Goal: Information Seeking & Learning: Check status

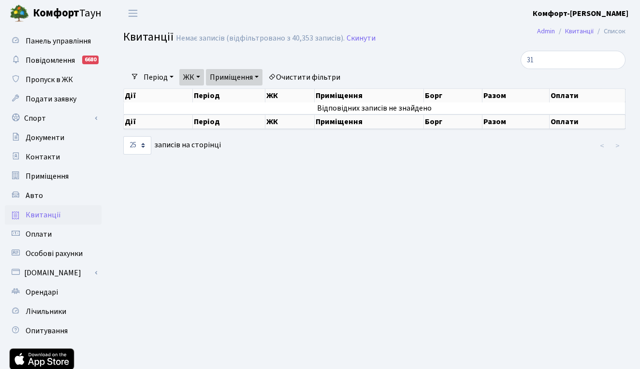
select select "25"
click at [203, 77] on link "ЖК" at bounding box center [191, 77] width 25 height 16
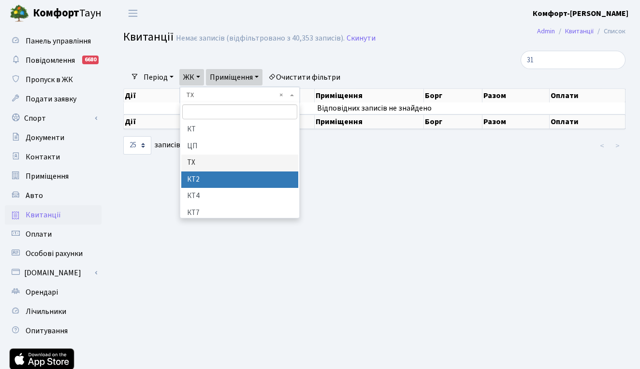
click at [198, 175] on li "КТ2" at bounding box center [239, 180] width 117 height 17
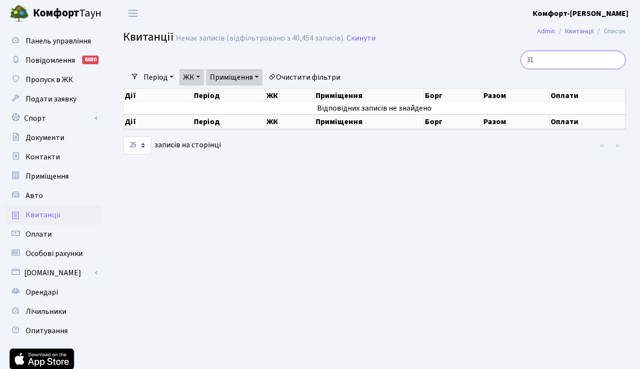
click at [544, 65] on input "31" at bounding box center [573, 60] width 105 height 18
type input "3"
type input "2-1631"
click at [203, 77] on link "ЖК" at bounding box center [191, 77] width 25 height 16
click at [554, 63] on input "2-1631" at bounding box center [573, 60] width 105 height 18
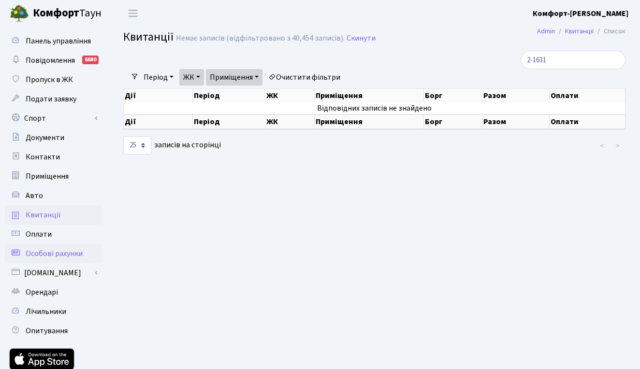
click at [65, 248] on span "Особові рахунки" at bounding box center [54, 253] width 57 height 11
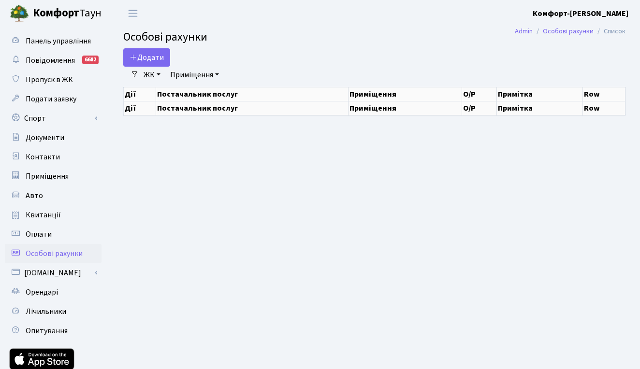
select select "25"
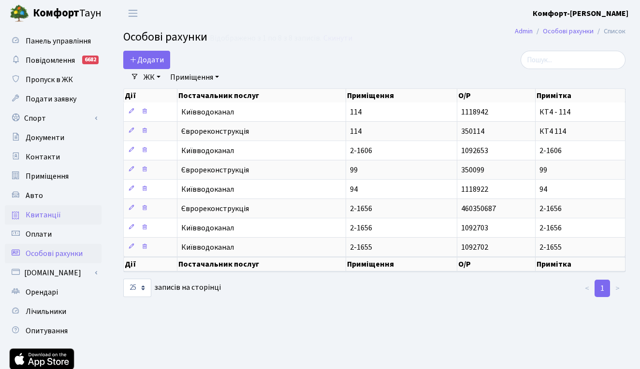
click at [52, 216] on span "Квитанції" at bounding box center [43, 215] width 35 height 11
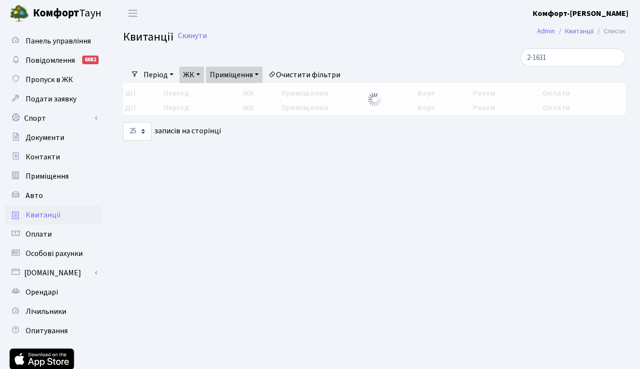
select select "25"
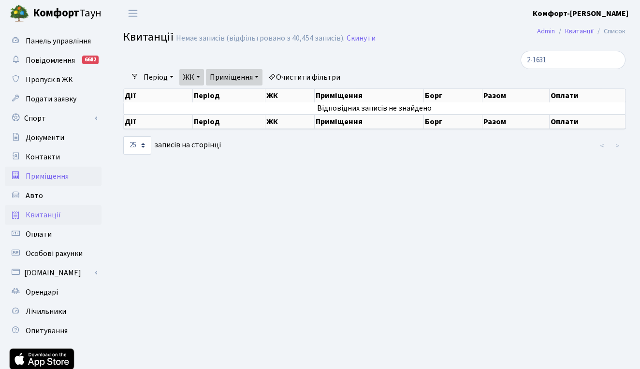
click at [58, 181] on span "Приміщення" at bounding box center [47, 176] width 43 height 11
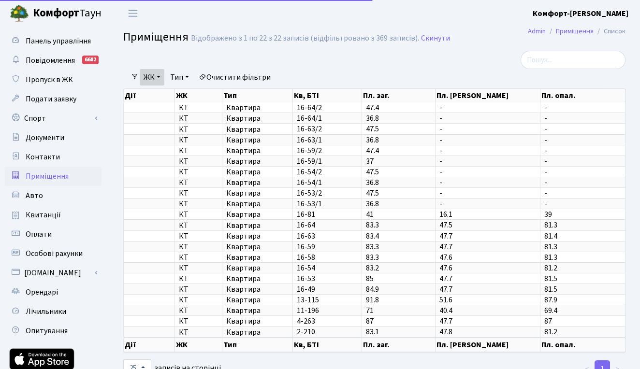
select select "25"
click at [51, 215] on span "Квитанції" at bounding box center [43, 215] width 35 height 11
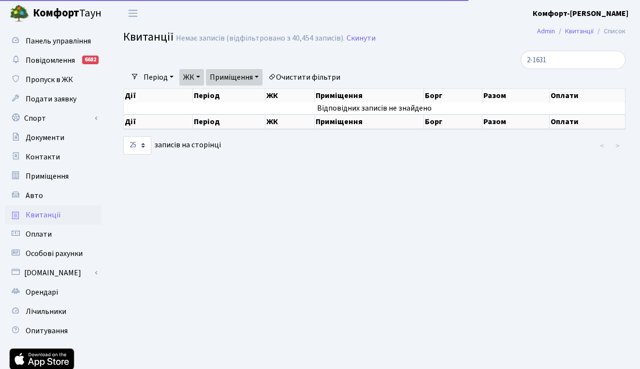
select select "25"
click at [198, 76] on link "ЖК" at bounding box center [191, 77] width 25 height 16
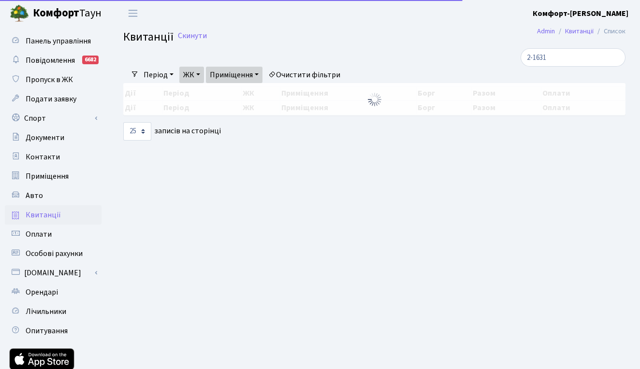
select select "25"
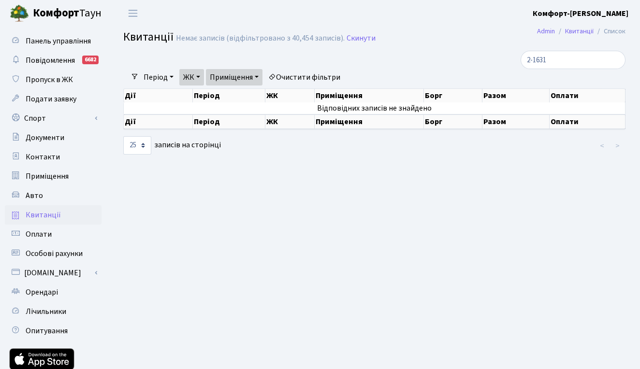
click at [261, 77] on link "Приміщення" at bounding box center [234, 77] width 57 height 16
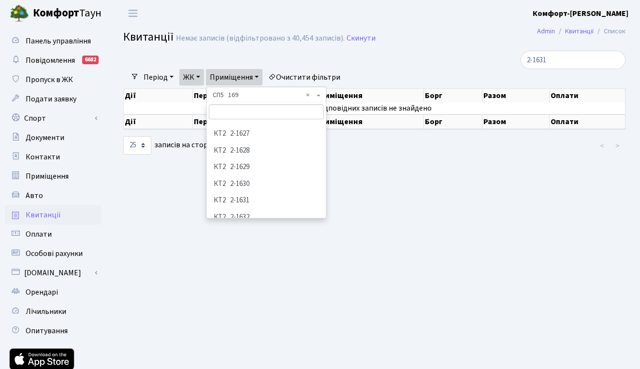
scroll to position [786, 0]
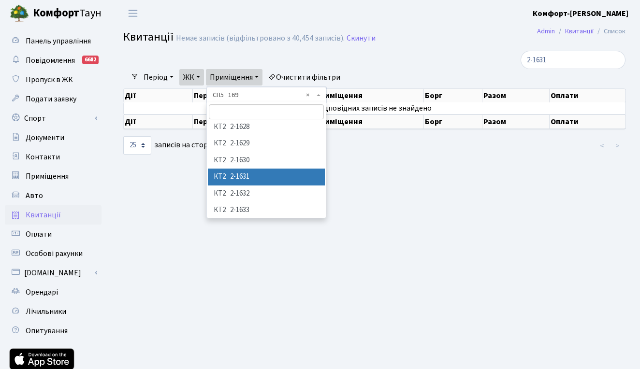
click at [246, 169] on li "КТ2 2-1631" at bounding box center [266, 177] width 117 height 17
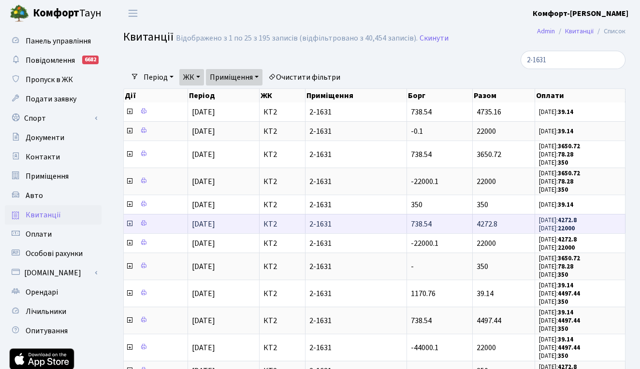
click at [129, 228] on icon at bounding box center [130, 224] width 8 height 8
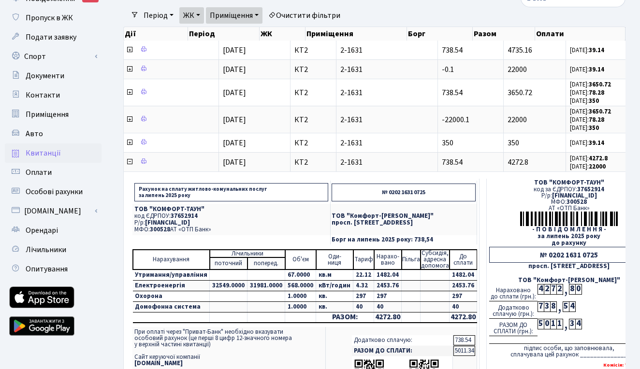
scroll to position [61, 0]
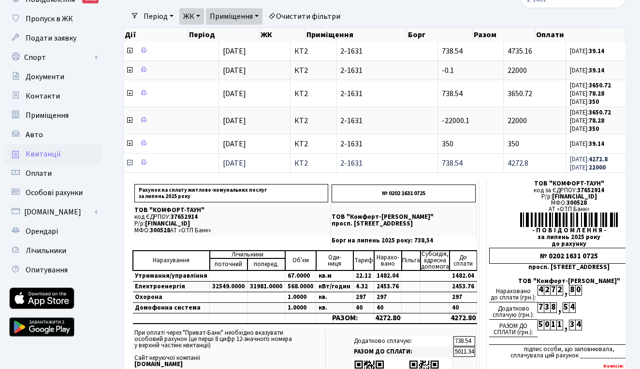
click at [129, 167] on icon at bounding box center [130, 163] width 8 height 8
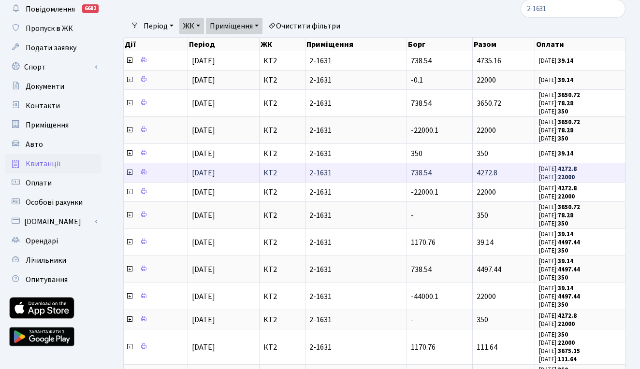
scroll to position [48, 0]
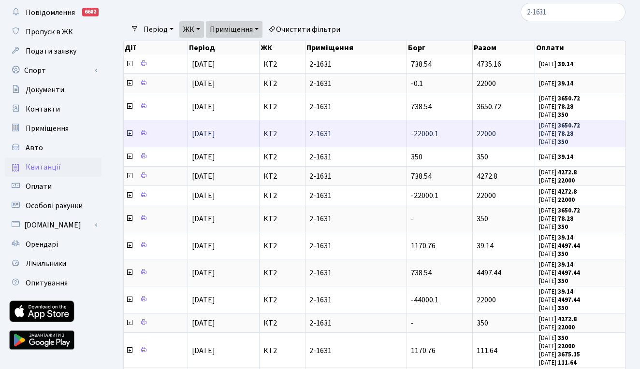
click at [129, 137] on icon at bounding box center [130, 134] width 8 height 8
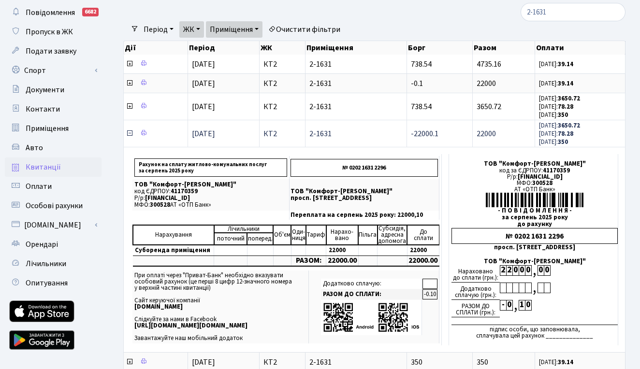
click at [130, 136] on icon at bounding box center [130, 134] width 8 height 8
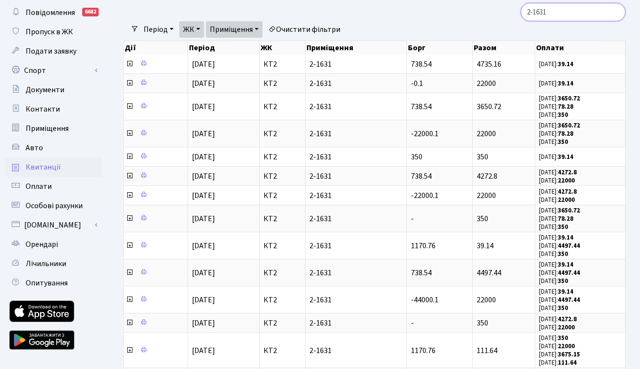
drag, startPoint x: 551, startPoint y: 13, endPoint x: 459, endPoint y: 7, distance: 92.5
click at [459, 7] on div "2-1631" at bounding box center [374, 12] width 517 height 18
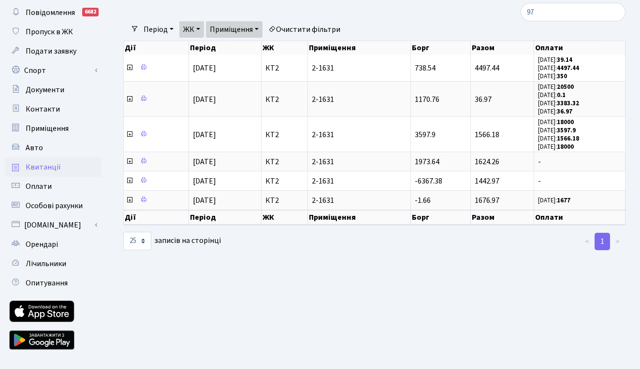
click at [201, 29] on link "ЖК" at bounding box center [191, 29] width 25 height 16
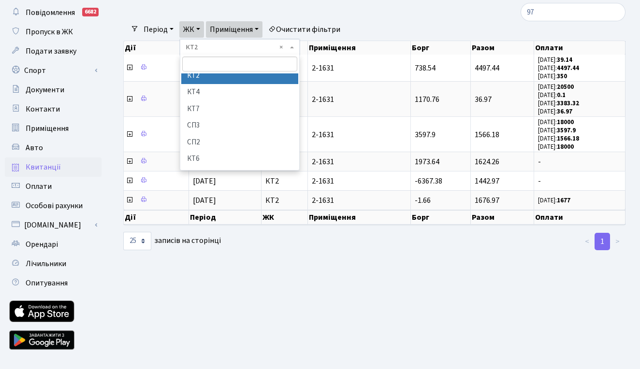
scroll to position [58, 0]
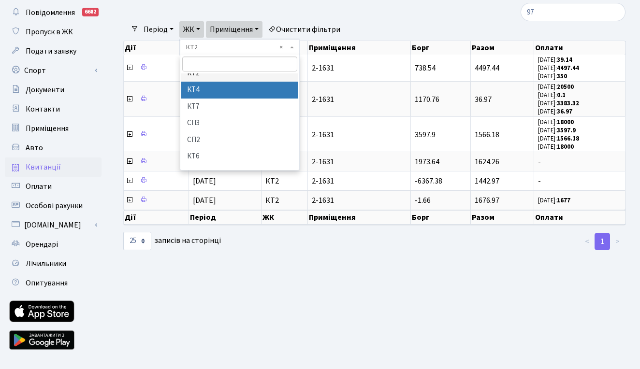
click at [199, 93] on li "КТ4" at bounding box center [239, 90] width 117 height 17
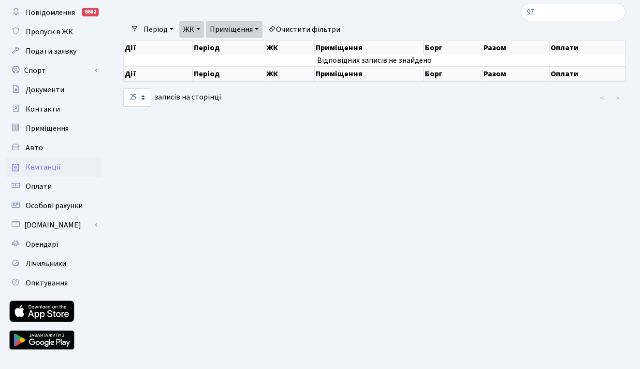
click at [249, 29] on link "Приміщення" at bounding box center [234, 29] width 57 height 16
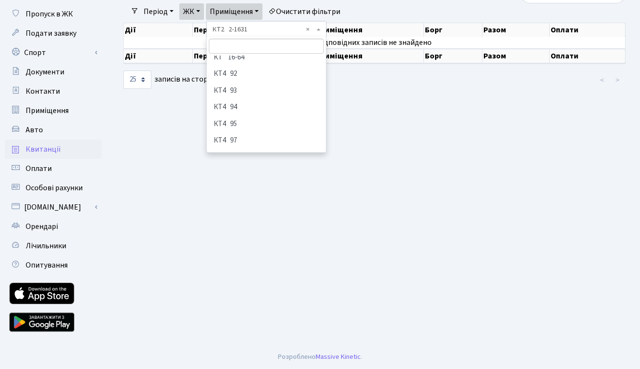
scroll to position [2353, 0]
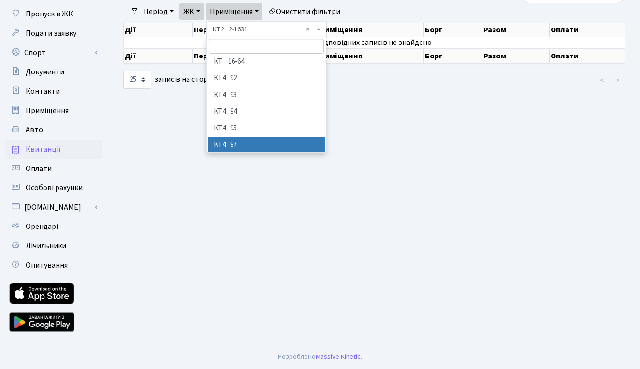
click at [248, 137] on li "КТ4 97" at bounding box center [266, 145] width 117 height 17
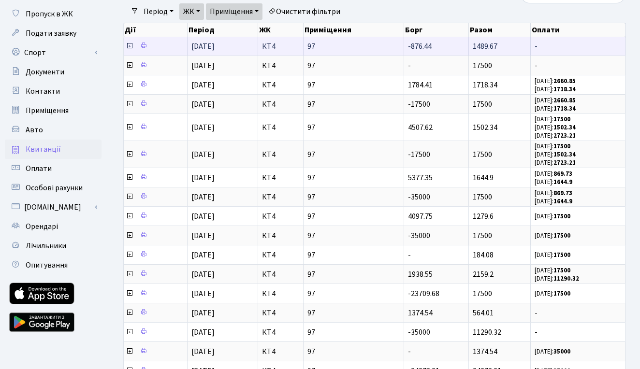
click at [130, 50] on icon at bounding box center [130, 46] width 8 height 8
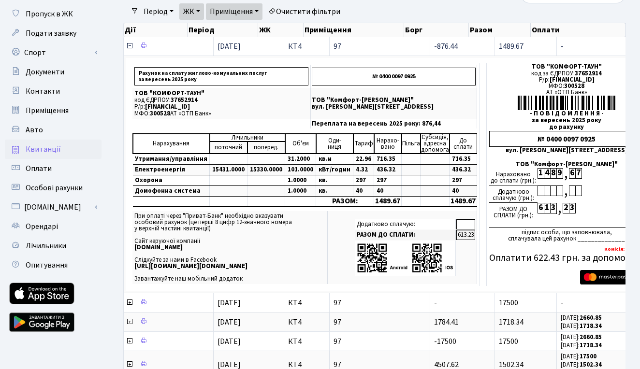
click at [130, 50] on icon at bounding box center [130, 46] width 8 height 8
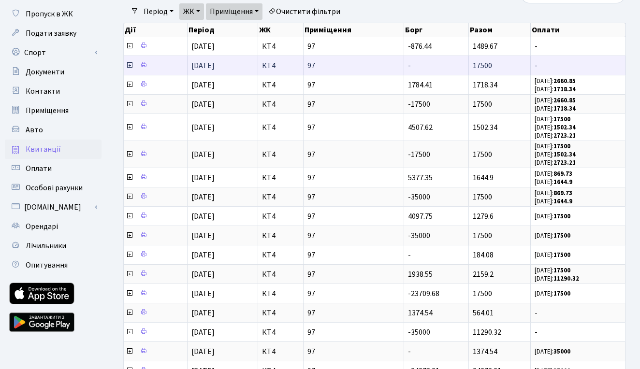
click at [129, 69] on icon at bounding box center [130, 65] width 8 height 8
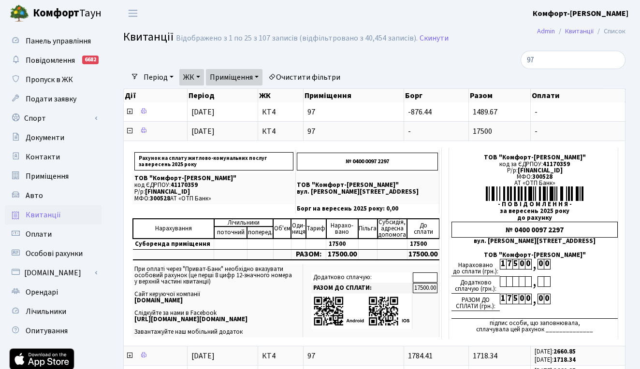
click at [259, 74] on link "Приміщення" at bounding box center [234, 77] width 57 height 16
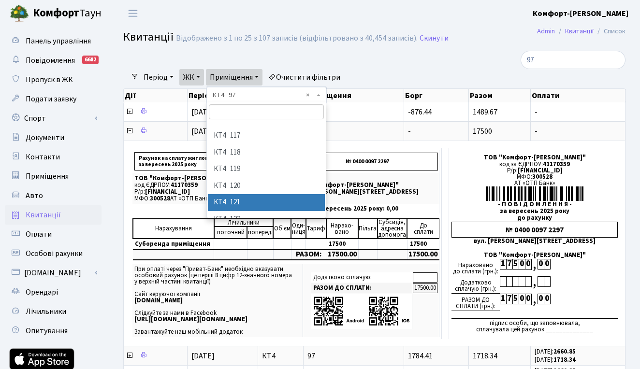
scroll to position [2744, 0]
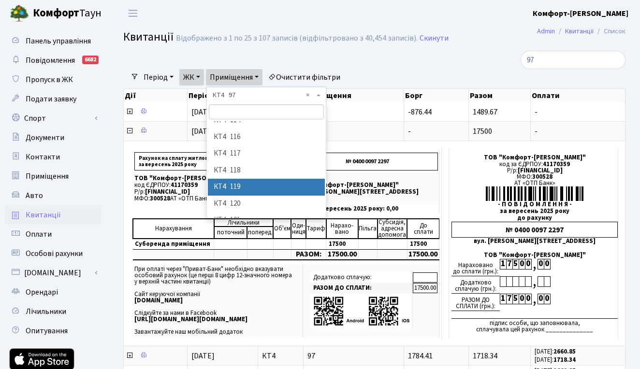
click at [239, 179] on li "КТ4 119" at bounding box center [266, 187] width 117 height 17
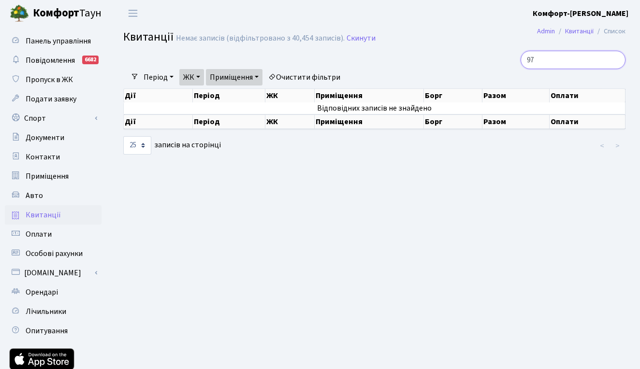
drag, startPoint x: 535, startPoint y: 63, endPoint x: 495, endPoint y: 60, distance: 39.7
click at [496, 60] on div "97" at bounding box center [547, 60] width 158 height 18
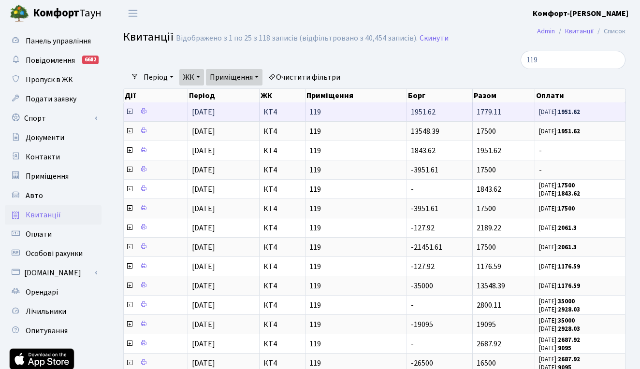
click at [129, 116] on icon at bounding box center [130, 112] width 8 height 8
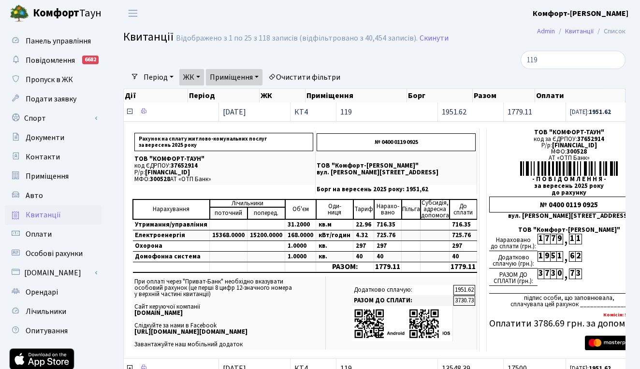
click at [129, 116] on icon at bounding box center [130, 112] width 8 height 8
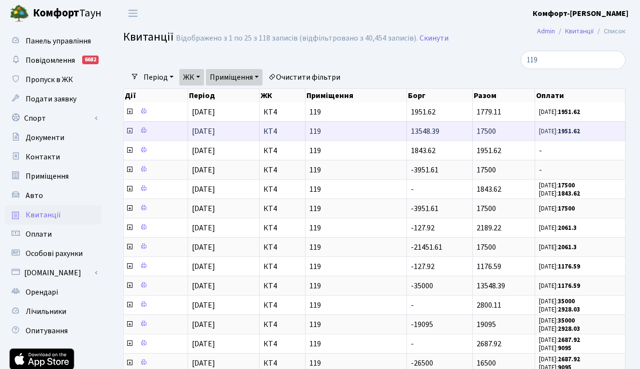
click at [129, 135] on icon at bounding box center [130, 131] width 8 height 8
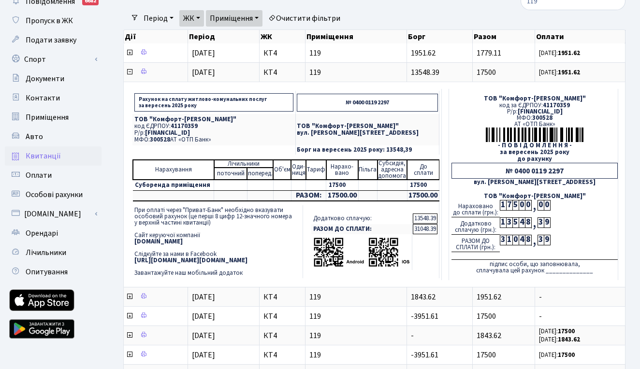
scroll to position [59, 0]
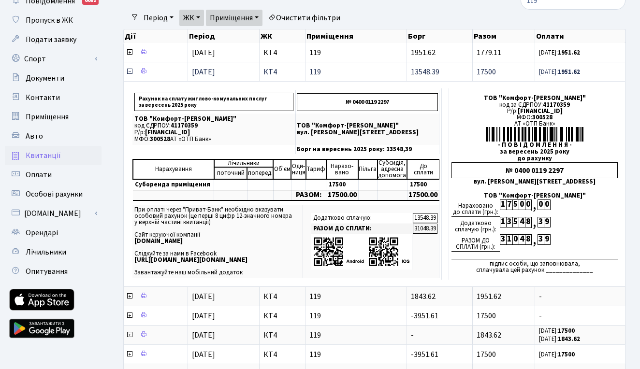
click at [129, 75] on icon at bounding box center [130, 72] width 8 height 8
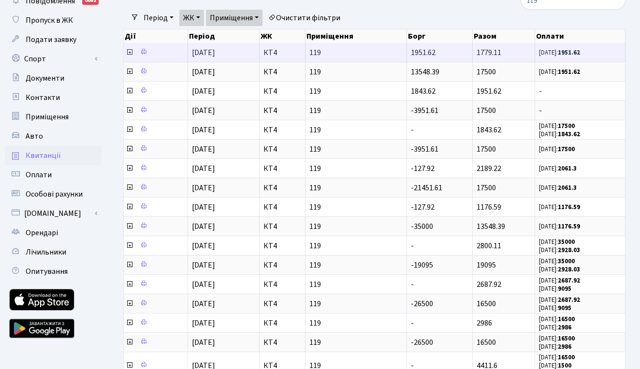
click at [129, 56] on icon at bounding box center [130, 52] width 8 height 8
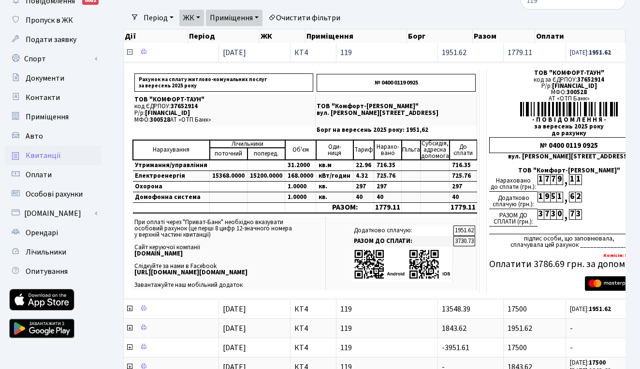
click at [129, 56] on icon at bounding box center [130, 52] width 8 height 8
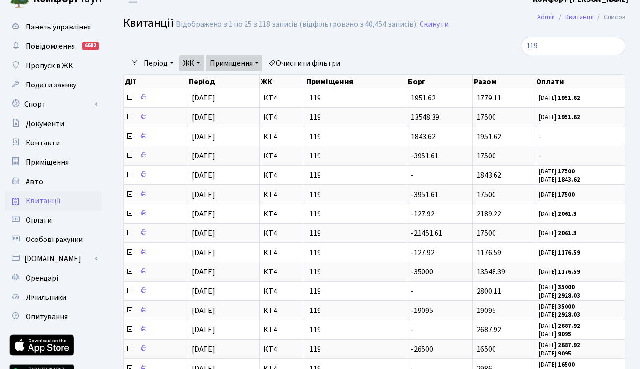
scroll to position [7, 0]
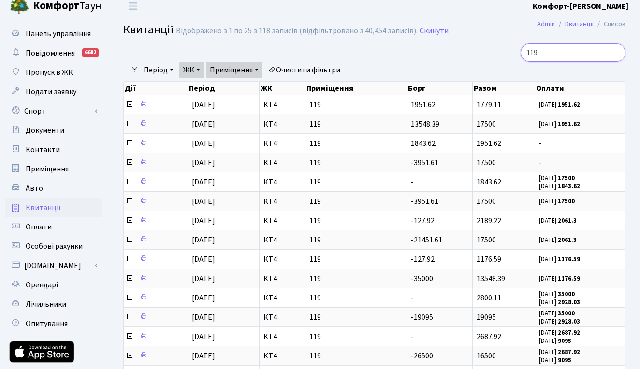
click at [538, 54] on input "119" at bounding box center [573, 52] width 105 height 18
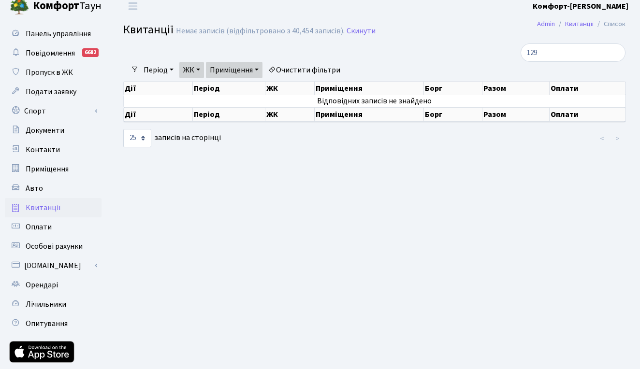
click at [259, 71] on link "Приміщення" at bounding box center [234, 70] width 57 height 16
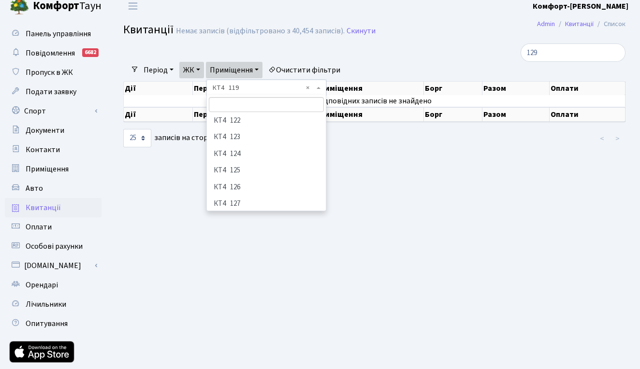
scroll to position [2859, 0]
click at [243, 223] on li "КТ4 129" at bounding box center [266, 231] width 117 height 17
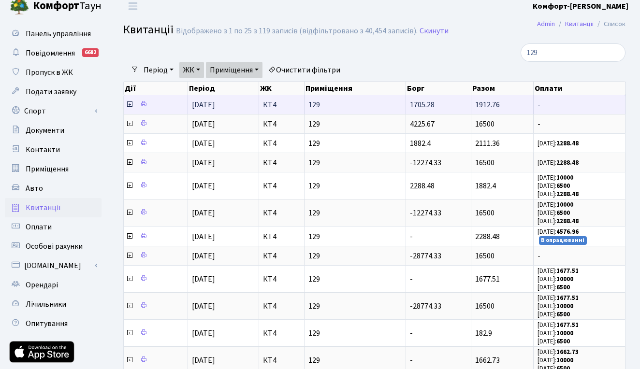
click at [129, 108] on icon at bounding box center [130, 105] width 8 height 8
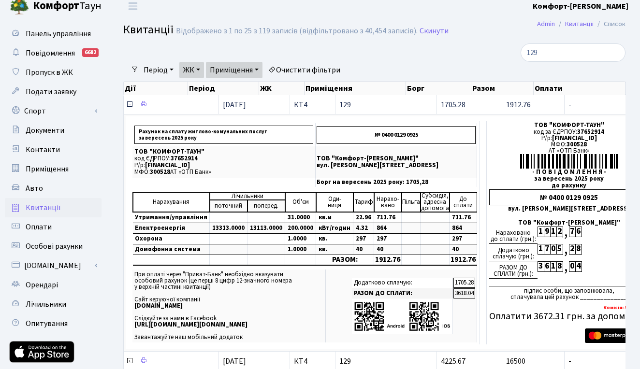
click at [129, 108] on icon at bounding box center [130, 105] width 8 height 8
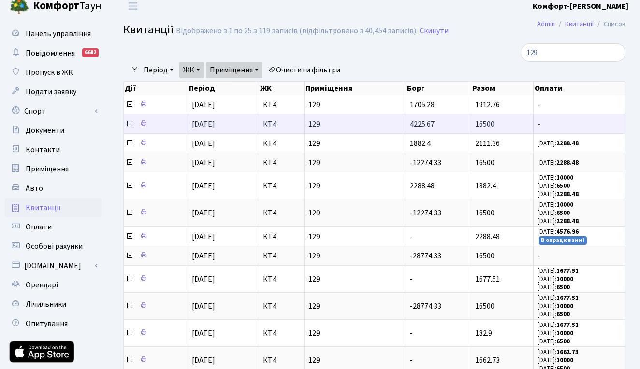
click at [127, 128] on icon at bounding box center [130, 124] width 8 height 8
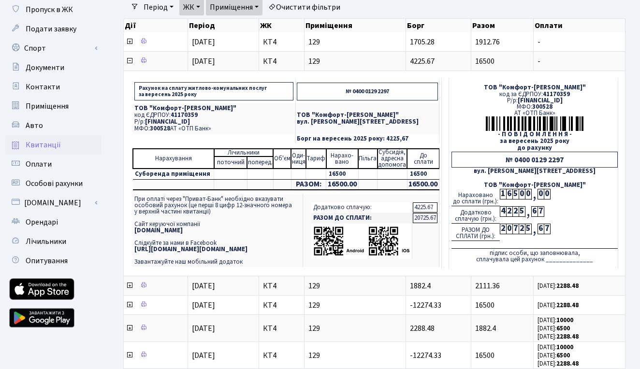
scroll to position [72, 0]
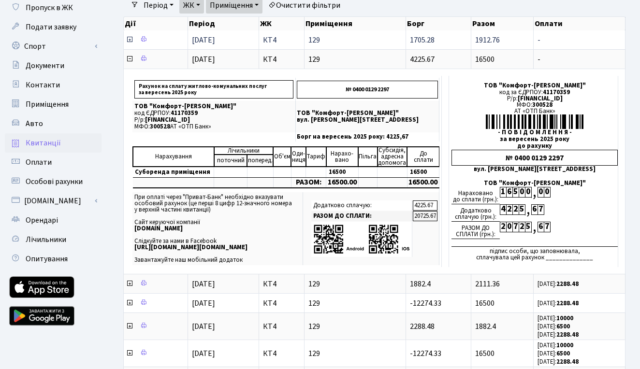
click at [129, 43] on icon at bounding box center [130, 40] width 8 height 8
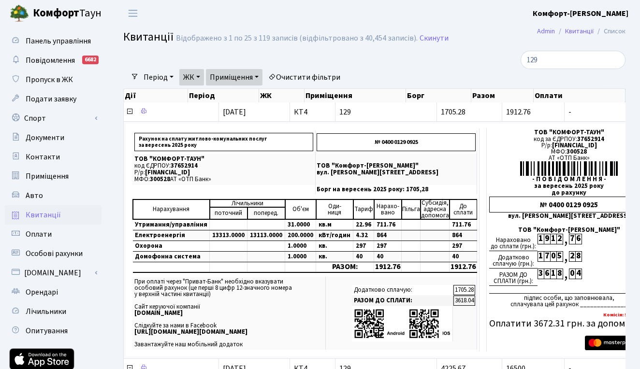
scroll to position [0, 0]
drag, startPoint x: 549, startPoint y: 57, endPoint x: 464, endPoint y: 57, distance: 84.6
click at [464, 57] on div "129" at bounding box center [547, 60] width 172 height 18
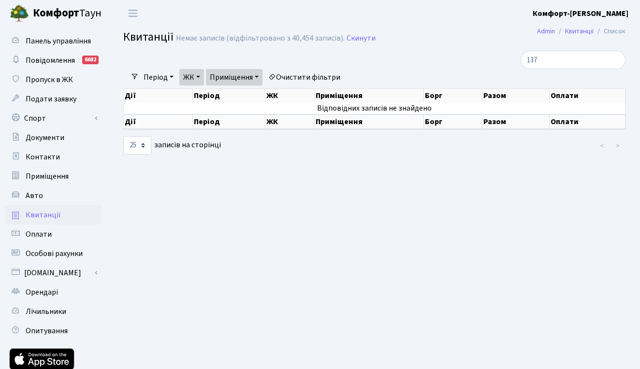
click at [260, 77] on link "Приміщення" at bounding box center [234, 77] width 57 height 16
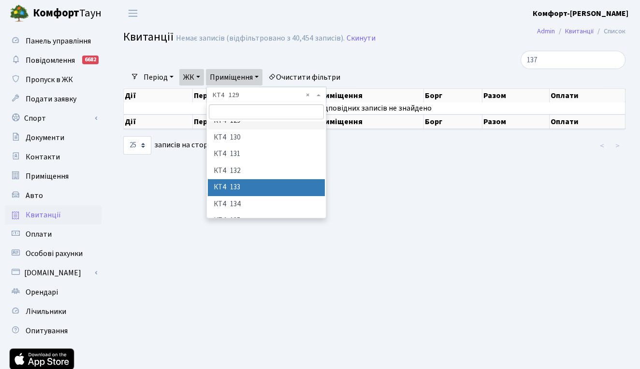
scroll to position [2979, 0]
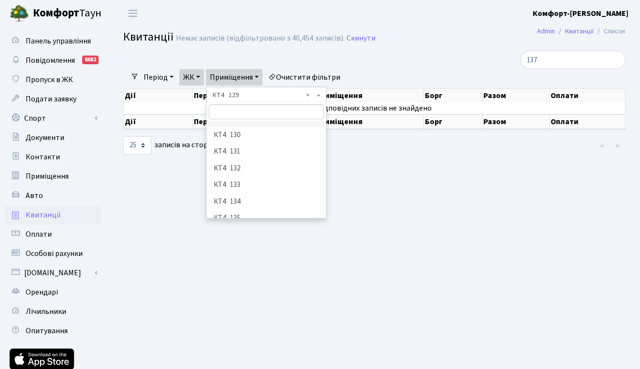
click at [241, 244] on li "КТ4 137" at bounding box center [266, 252] width 117 height 17
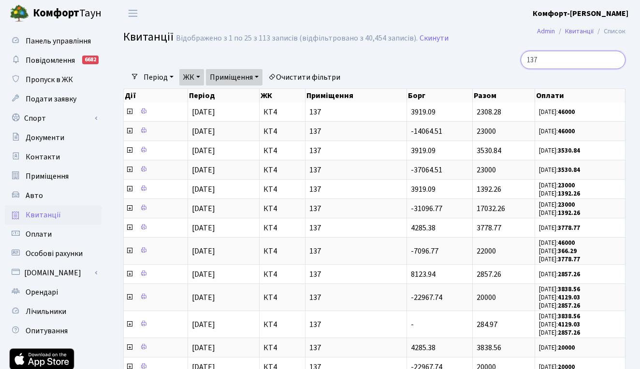
drag, startPoint x: 543, startPoint y: 59, endPoint x: 465, endPoint y: 55, distance: 78.4
click at [465, 56] on div "137" at bounding box center [547, 60] width 172 height 18
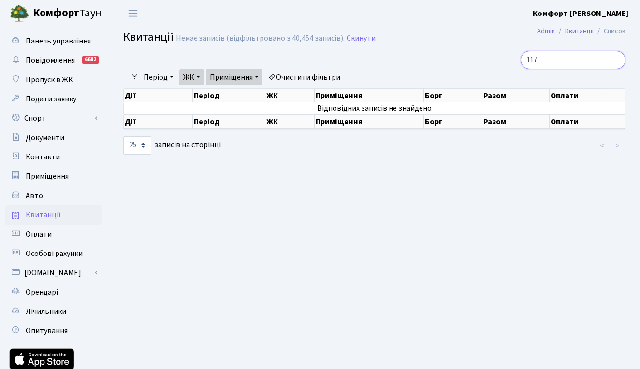
type input "117"
click at [261, 77] on link "Приміщення" at bounding box center [234, 77] width 57 height 16
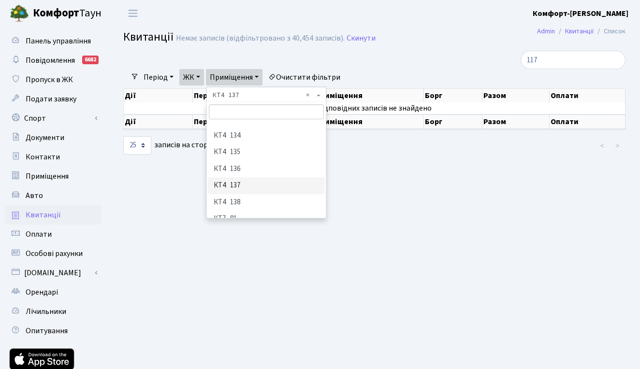
scroll to position [3046, 0]
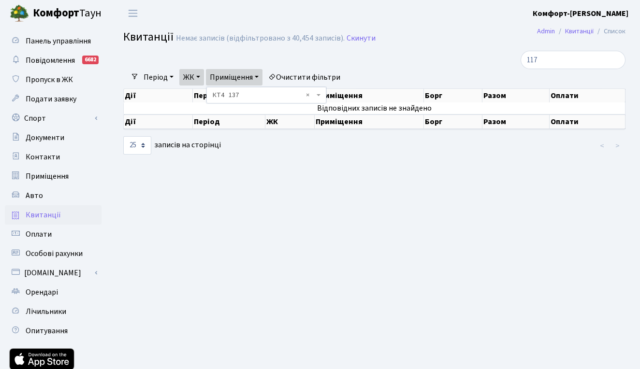
click at [200, 78] on link "ЖК" at bounding box center [191, 77] width 25 height 16
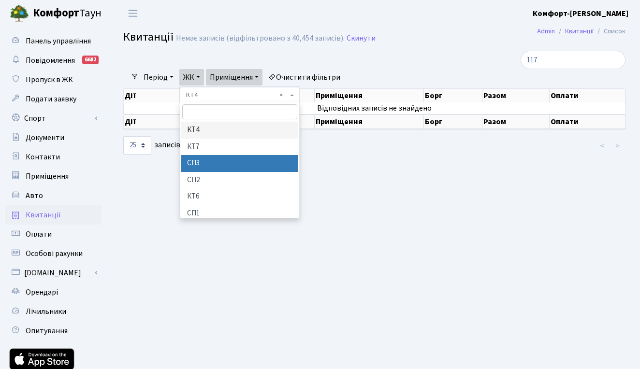
scroll to position [70, 0]
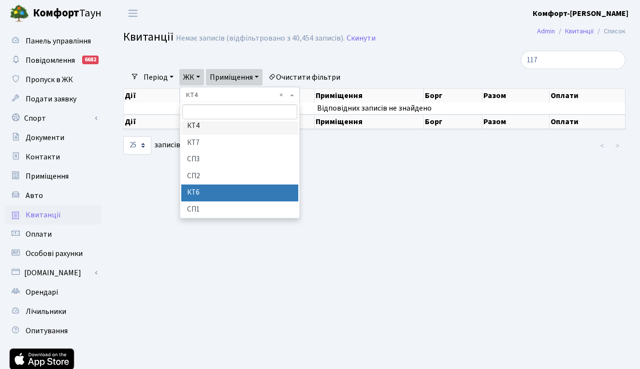
click at [203, 191] on li "КТ6" at bounding box center [239, 193] width 117 height 17
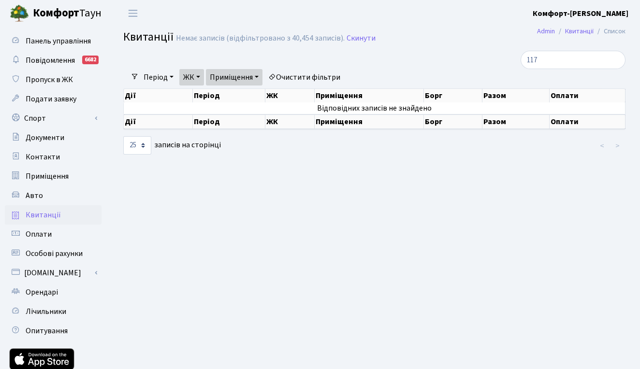
click at [255, 74] on link "Приміщення" at bounding box center [234, 77] width 57 height 16
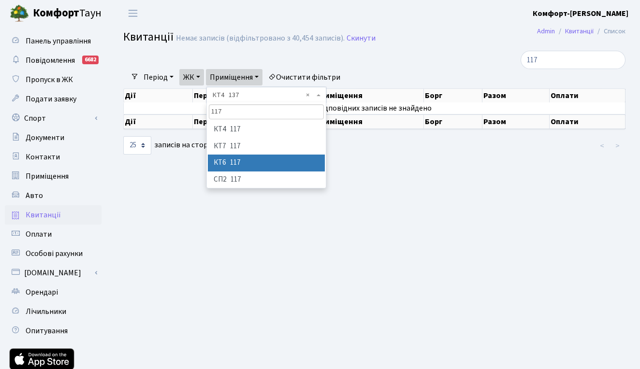
type input "117"
click at [234, 164] on li "КТ6 117" at bounding box center [266, 163] width 117 height 17
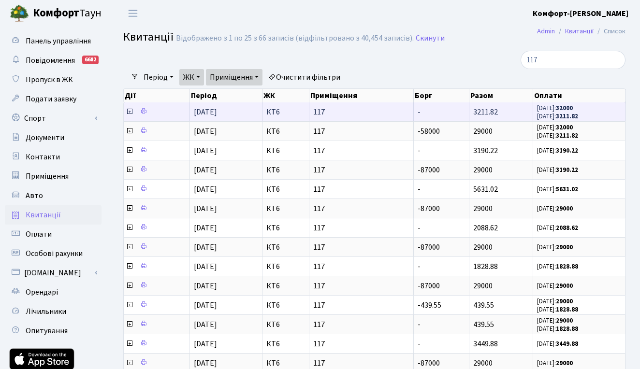
click at [130, 116] on icon at bounding box center [130, 112] width 8 height 8
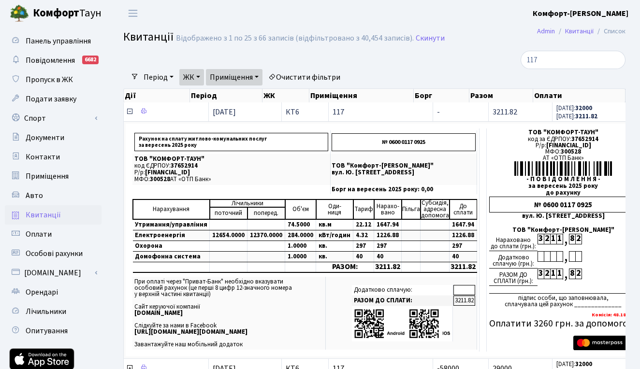
click at [129, 116] on icon at bounding box center [130, 112] width 8 height 8
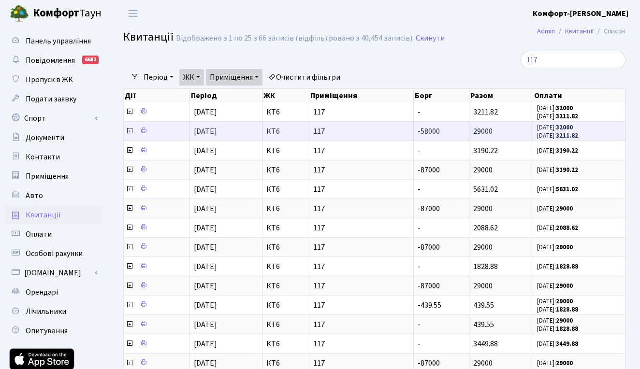
click at [129, 135] on icon at bounding box center [130, 131] width 8 height 8
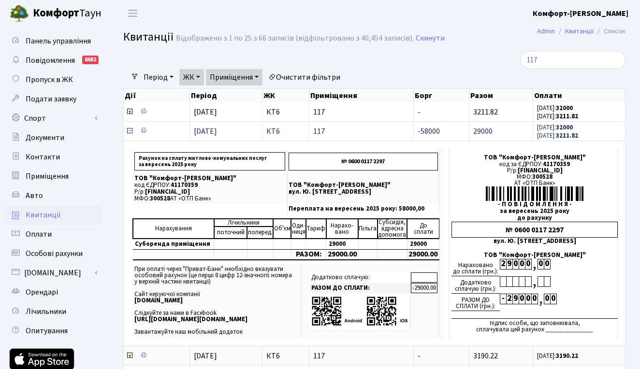
click at [129, 135] on icon at bounding box center [130, 131] width 8 height 8
